Goal: Check status: Check status

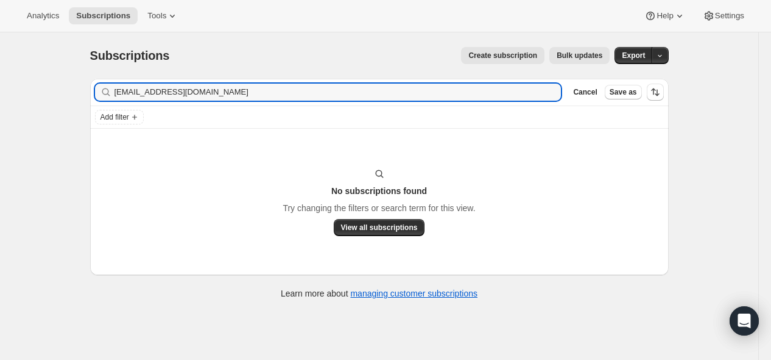
click at [264, 86] on input "[EMAIL_ADDRESS][DOMAIN_NAME]" at bounding box center [338, 91] width 447 height 17
click at [175, 94] on input "[EMAIL_ADDRESS][DOMAIN_NAME]" at bounding box center [327, 91] width 425 height 17
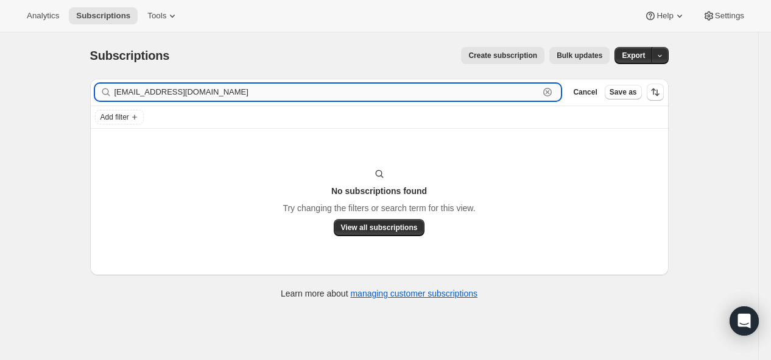
click at [175, 94] on input "[EMAIL_ADDRESS][DOMAIN_NAME]" at bounding box center [327, 91] width 425 height 17
paste input "tibarenterprises@ao"
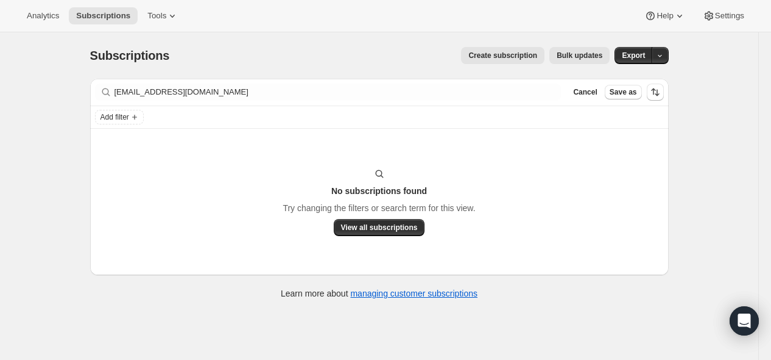
click at [261, 82] on div "Filter subscribers [EMAIL_ADDRESS][DOMAIN_NAME] Clear Cancel Save as" at bounding box center [379, 92] width 579 height 27
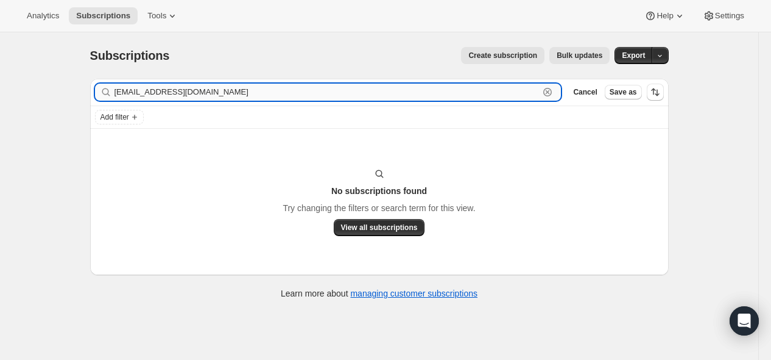
click at [266, 88] on input "[EMAIL_ADDRESS][DOMAIN_NAME]" at bounding box center [327, 91] width 425 height 17
paste input "zoravarsingh3@gmai"
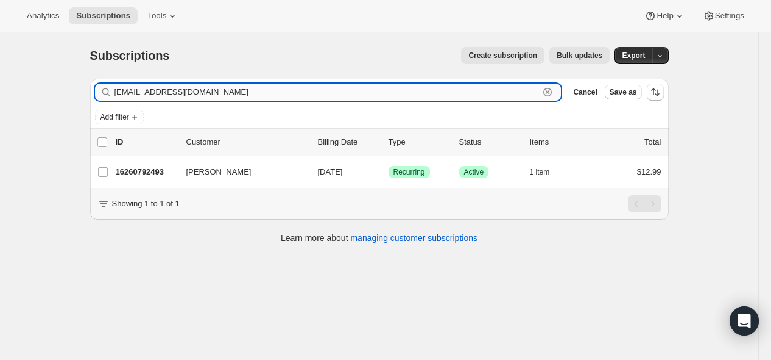
click at [244, 96] on input "[EMAIL_ADDRESS][DOMAIN_NAME]" at bounding box center [327, 91] width 425 height 17
paste input "16260792493"
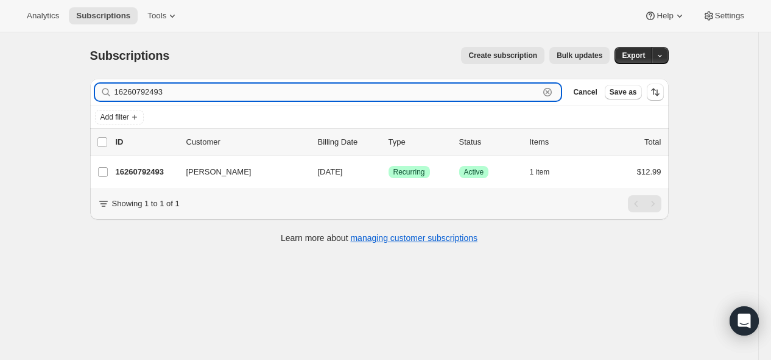
type input "16260792493"
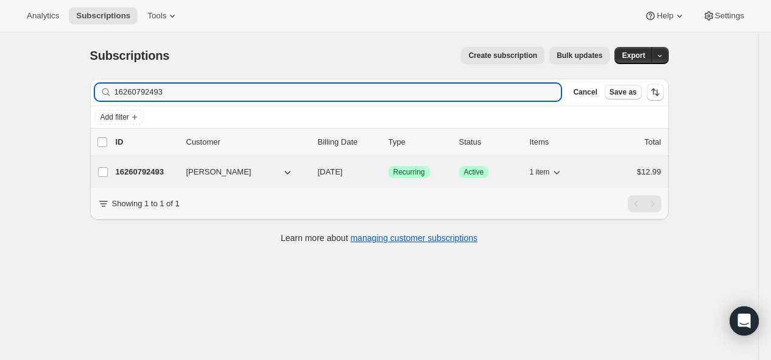
click at [148, 168] on p "16260792493" at bounding box center [146, 172] width 61 height 12
